Goal: Ask a question

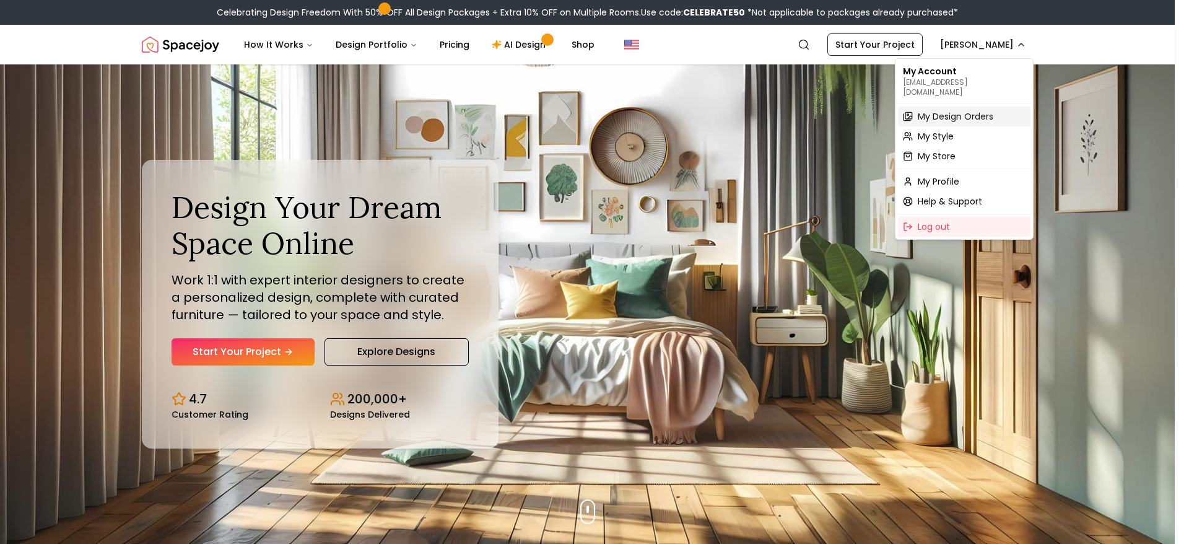
click at [972, 110] on span "My Design Orders" at bounding box center [956, 116] width 76 height 12
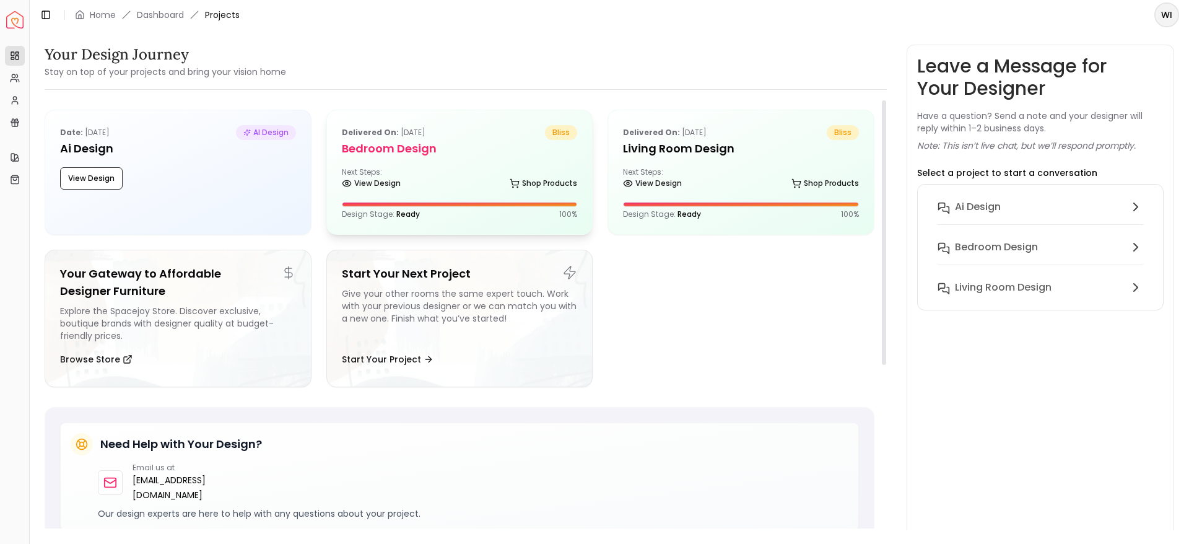
click at [510, 204] on div at bounding box center [459, 205] width 235 height 4
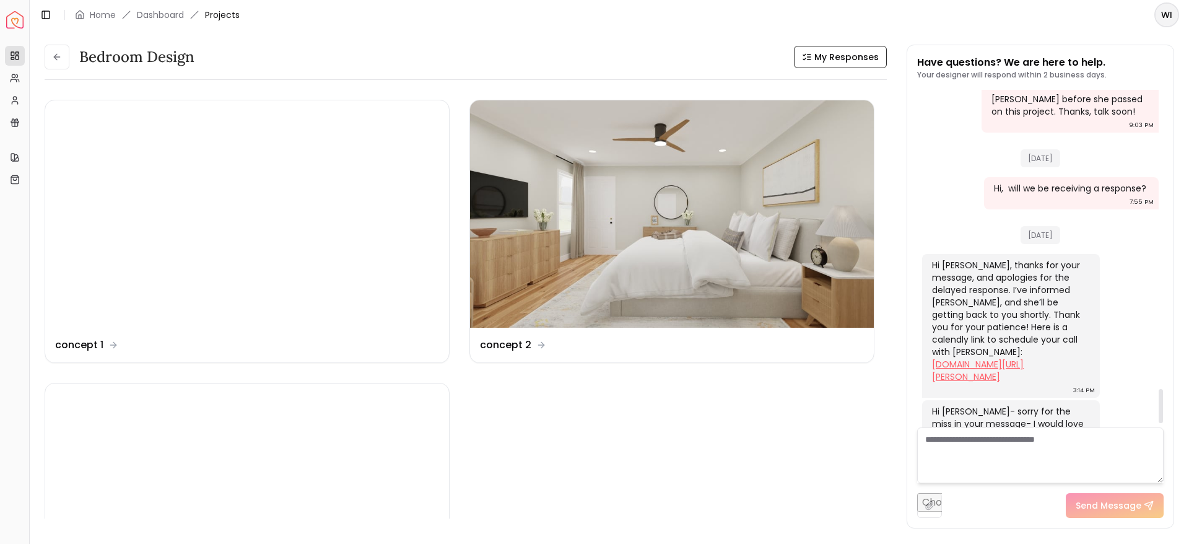
scroll to position [2992, 0]
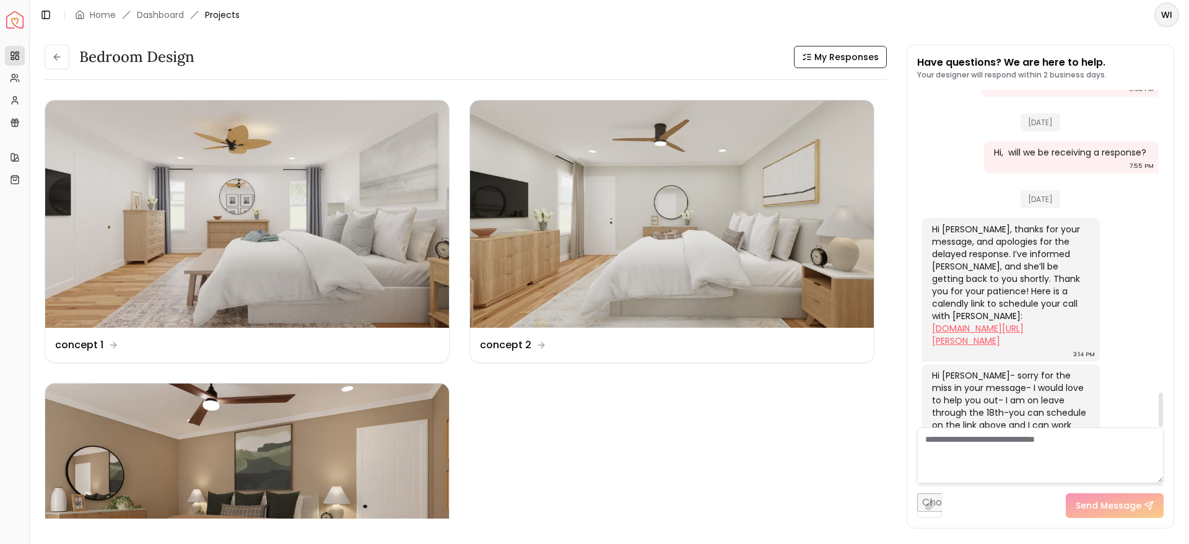
click at [997, 322] on link "[DOMAIN_NAME][URL][PERSON_NAME]" at bounding box center [978, 334] width 92 height 25
click at [965, 457] on textarea at bounding box center [1040, 455] width 246 height 56
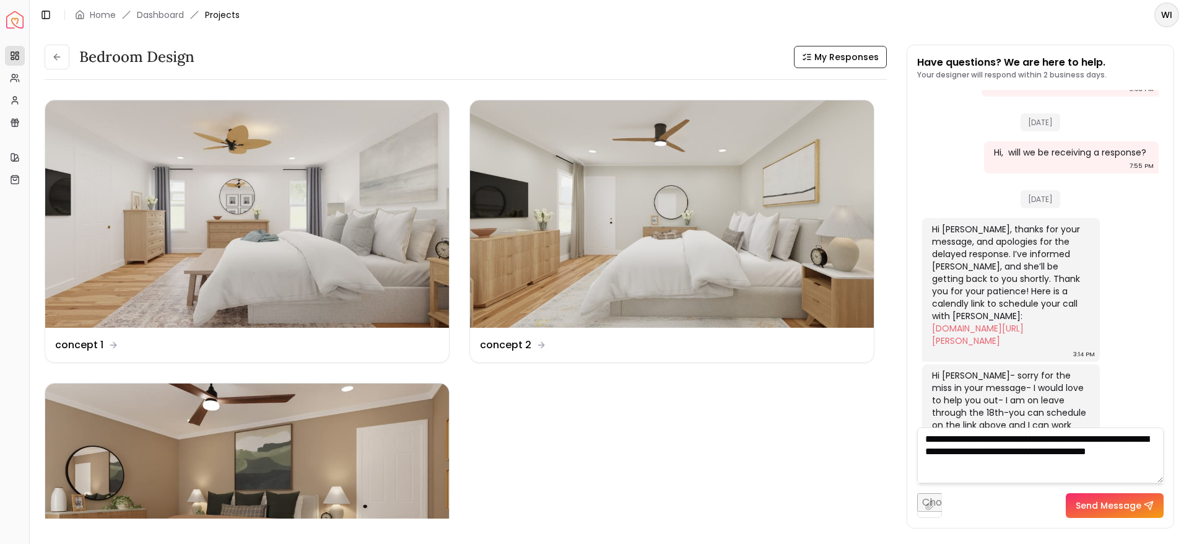
type textarea "**********"
click at [1096, 510] on button "Send Message" at bounding box center [1115, 505] width 98 height 25
